Goal: Go to known website: Go to known website

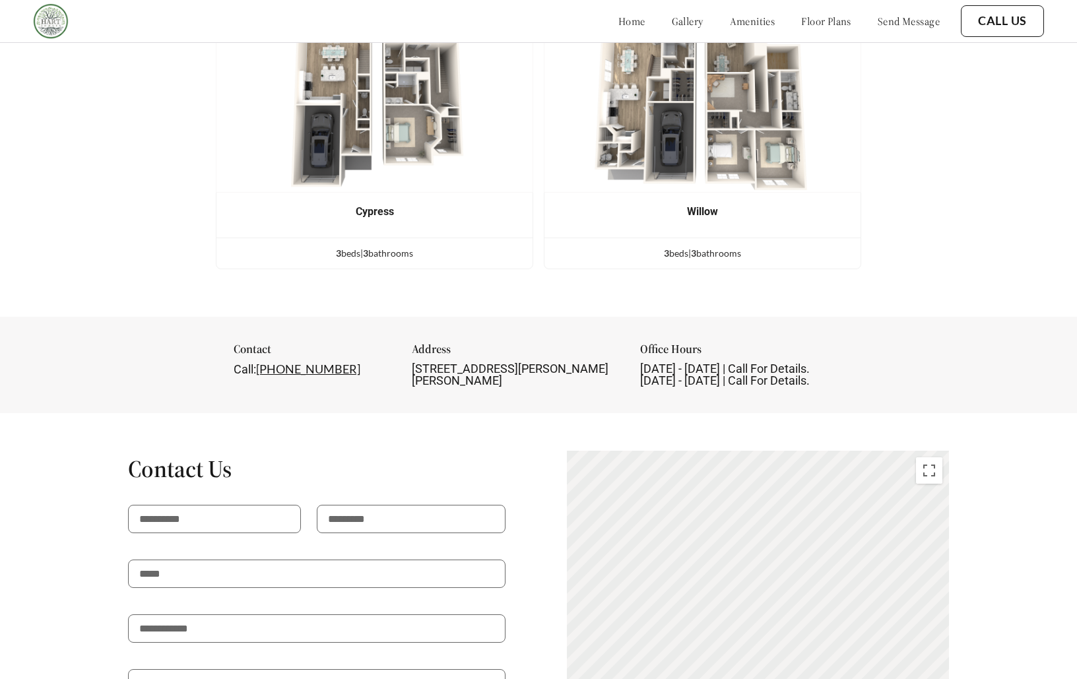
scroll to position [1405, 0]
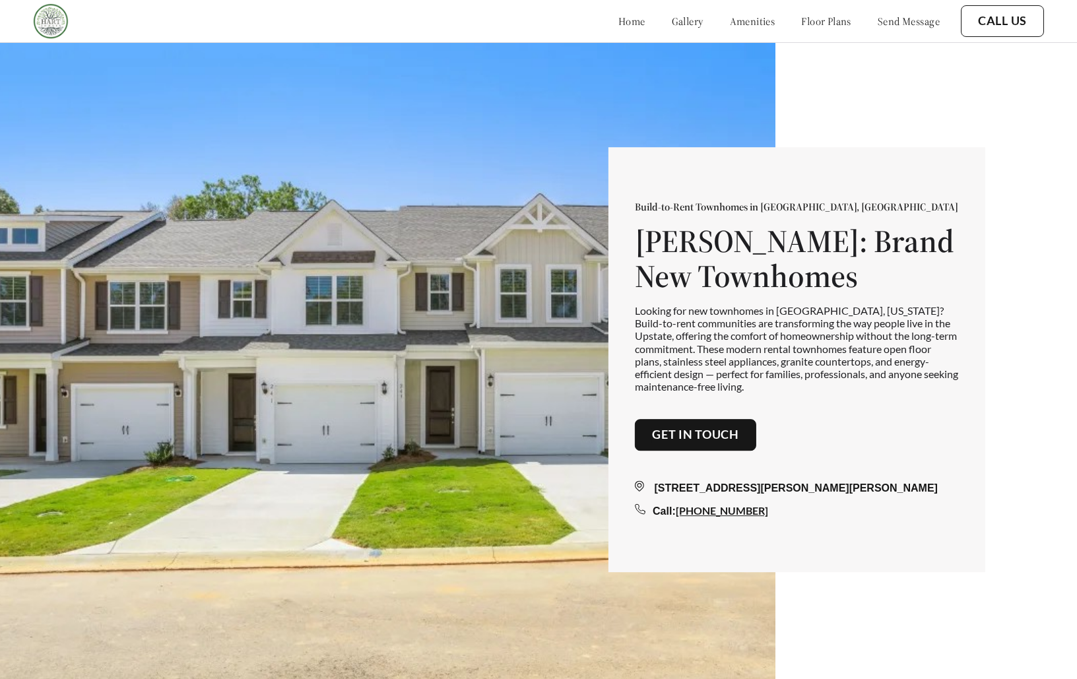
scroll to position [1405, 0]
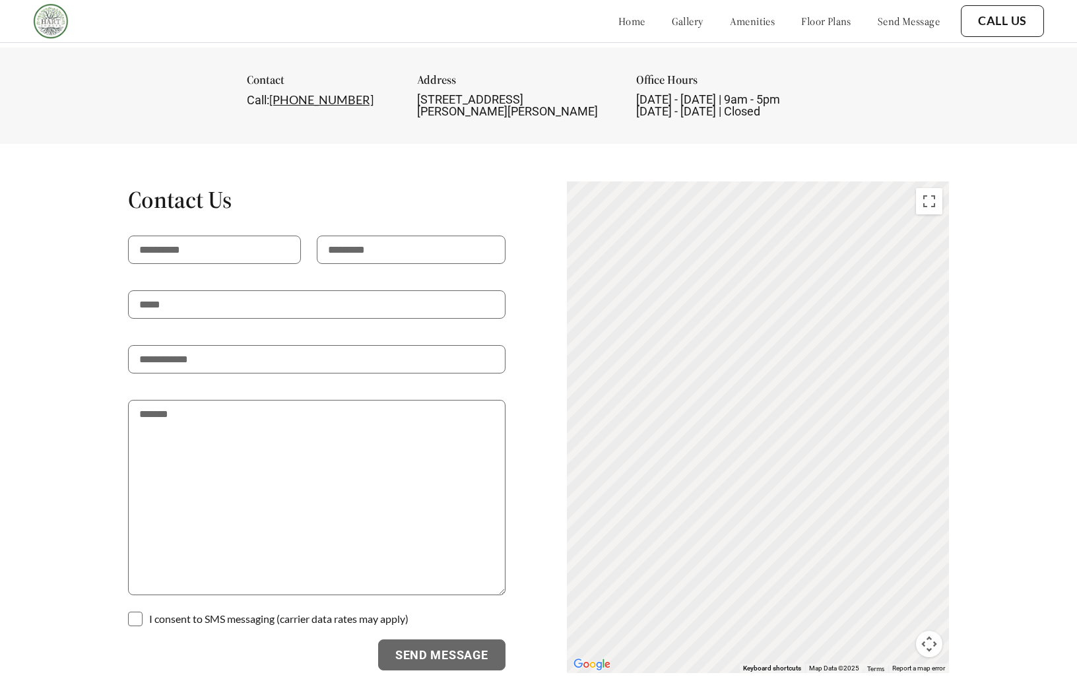
scroll to position [1427, 0]
